Goal: Check status: Check status

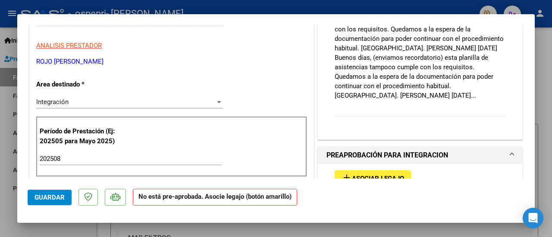
scroll to position [247, 0]
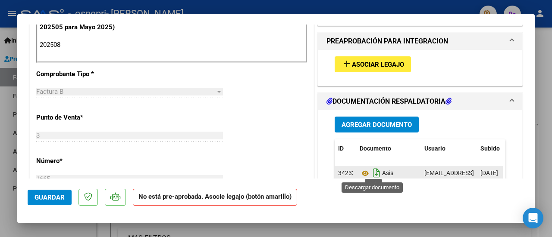
click at [371, 174] on icon "Descargar documento" at bounding box center [376, 173] width 11 height 14
click at [551, 61] on div at bounding box center [276, 118] width 552 height 237
type input "$ 0,00"
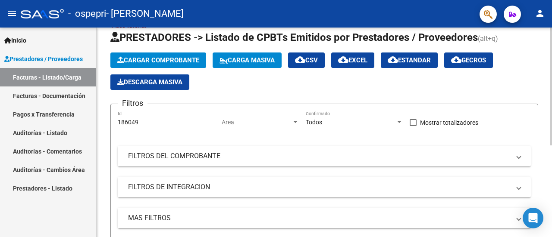
scroll to position [0, 0]
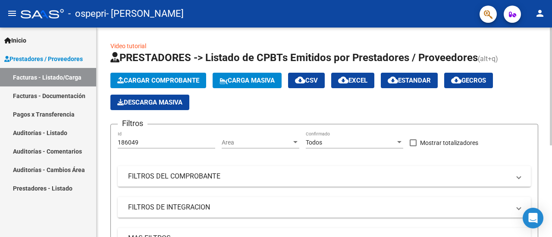
click at [551, 43] on div at bounding box center [550, 87] width 2 height 118
click at [60, 156] on link "Auditorías - Comentarios" at bounding box center [48, 151] width 96 height 19
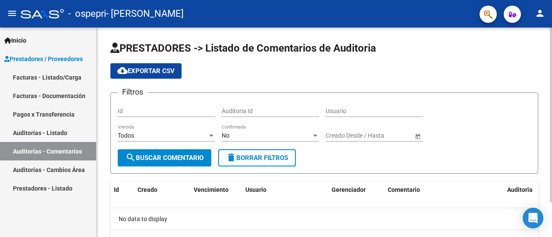
click at [550, 28] on div at bounding box center [550, 115] width 2 height 175
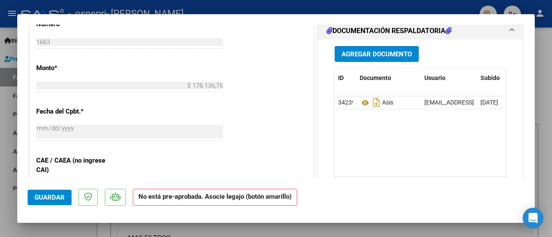
scroll to position [393, 0]
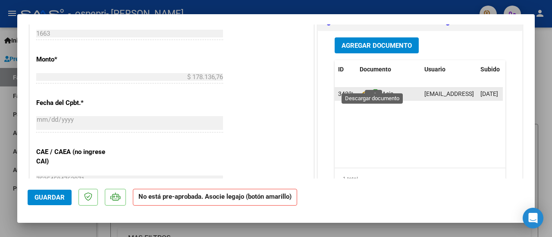
click at [371, 87] on icon "Descargar documento" at bounding box center [376, 94] width 11 height 14
click at [542, 40] on div at bounding box center [276, 118] width 552 height 237
type input "$ 0,00"
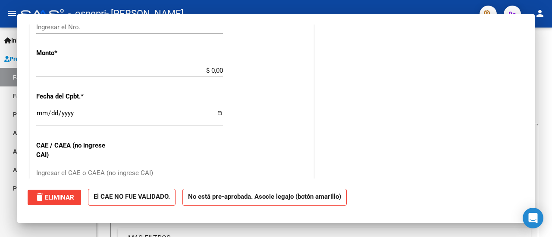
scroll to position [387, 0]
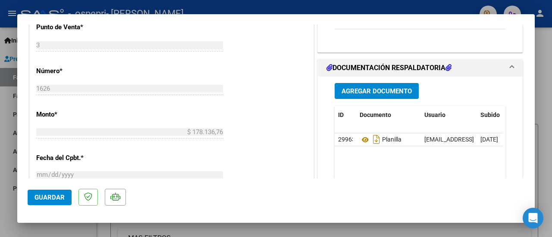
scroll to position [305, 0]
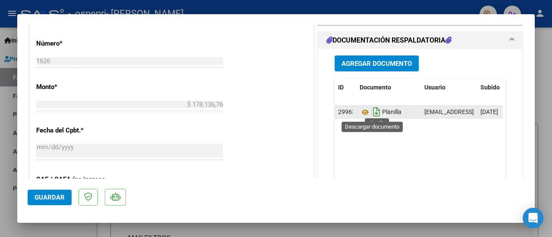
click at [376, 112] on icon "Descargar documento" at bounding box center [376, 112] width 11 height 14
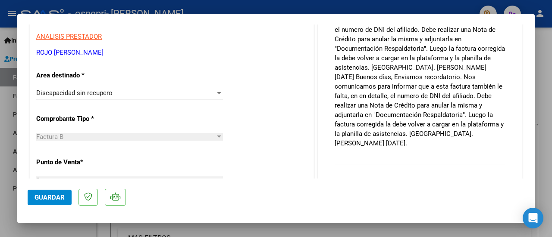
scroll to position [0, 0]
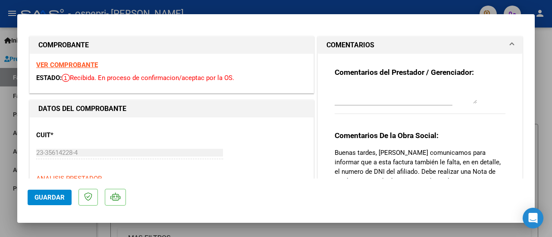
click at [526, 53] on mat-dialog-content "COMPROBANTE VER COMPROBANTE ESTADO: Recibida. En proceso de confirmacion/acepta…" at bounding box center [275, 102] width 517 height 154
click at [72, 64] on strong "VER COMPROBANTE" at bounding box center [67, 65] width 62 height 8
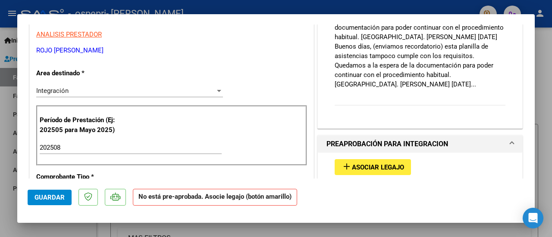
scroll to position [147, 0]
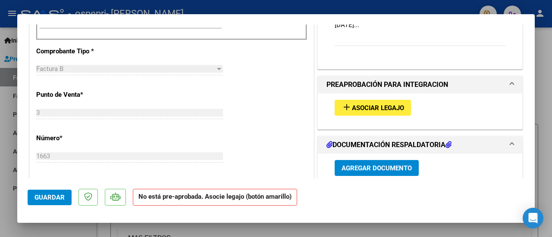
scroll to position [282, 0]
